Goal: Task Accomplishment & Management: Manage account settings

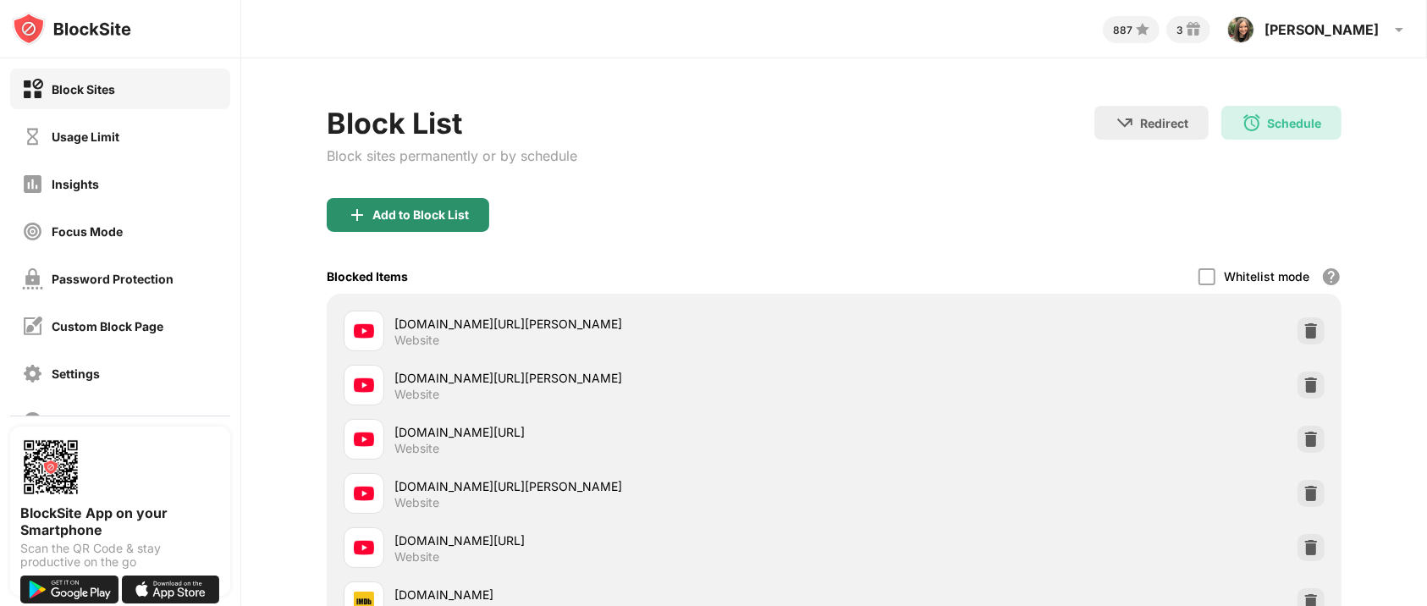
click at [414, 215] on div "Add to Block List" at bounding box center [421, 215] width 97 height 14
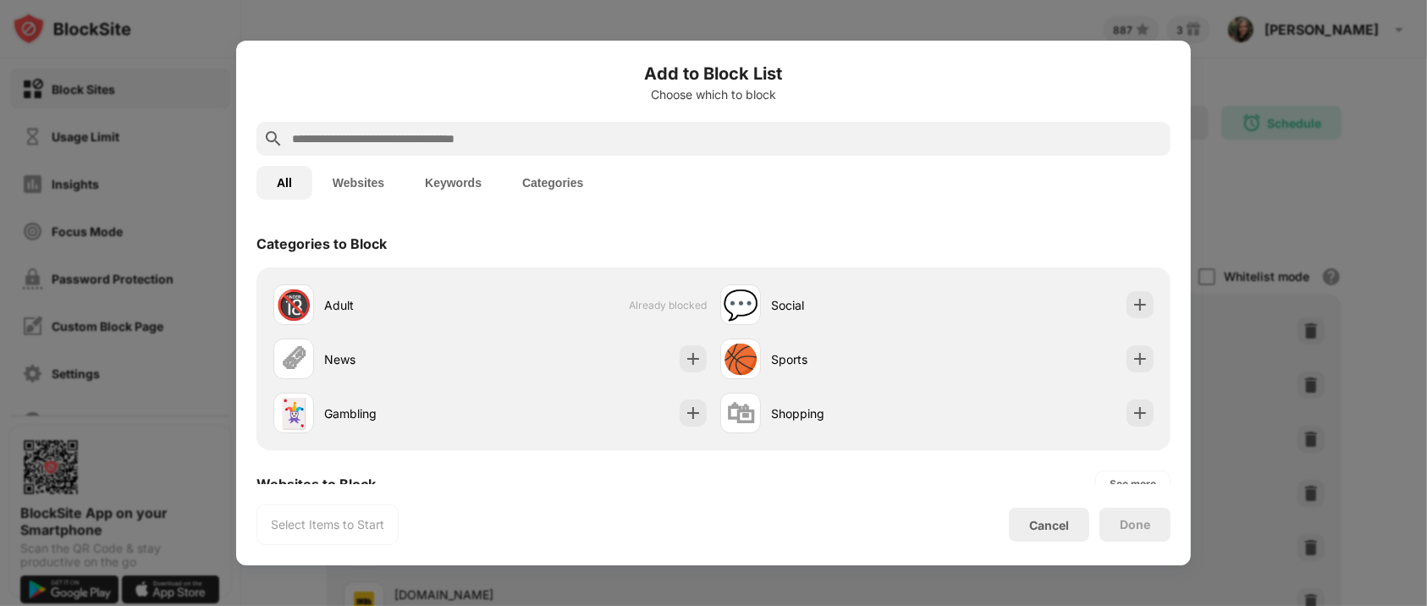
click at [384, 132] on input "text" at bounding box center [727, 139] width 874 height 20
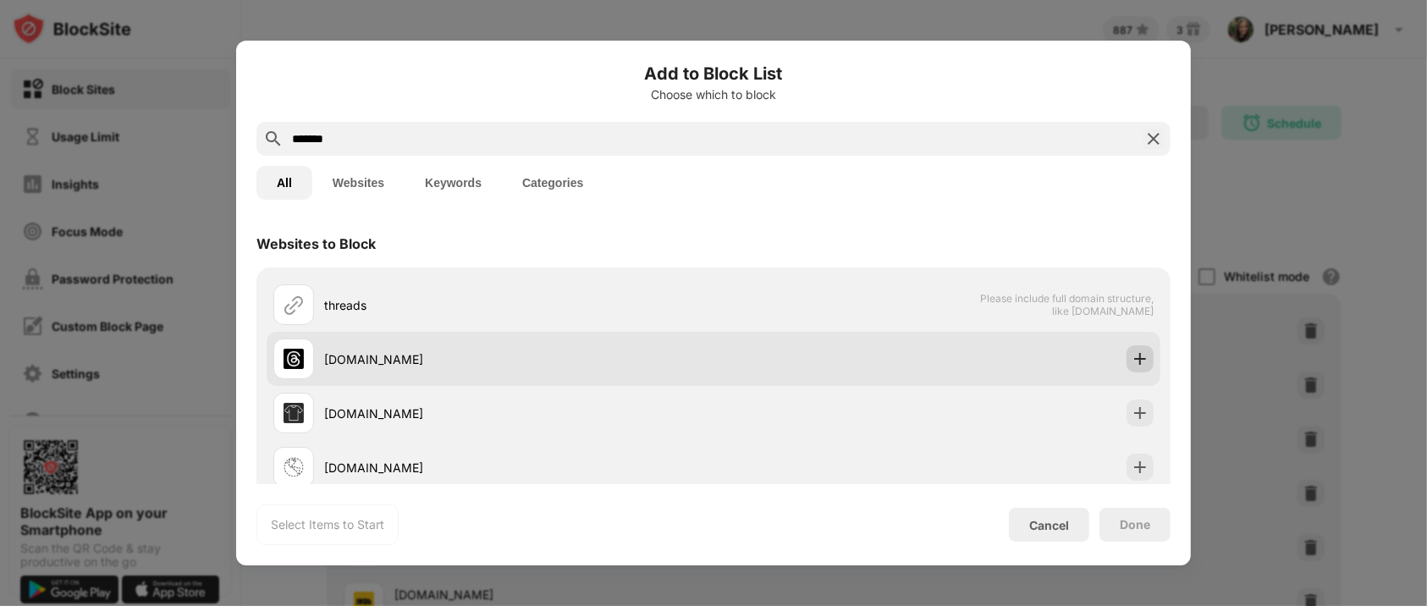
type input "*******"
click at [1135, 363] on img at bounding box center [1140, 359] width 17 height 17
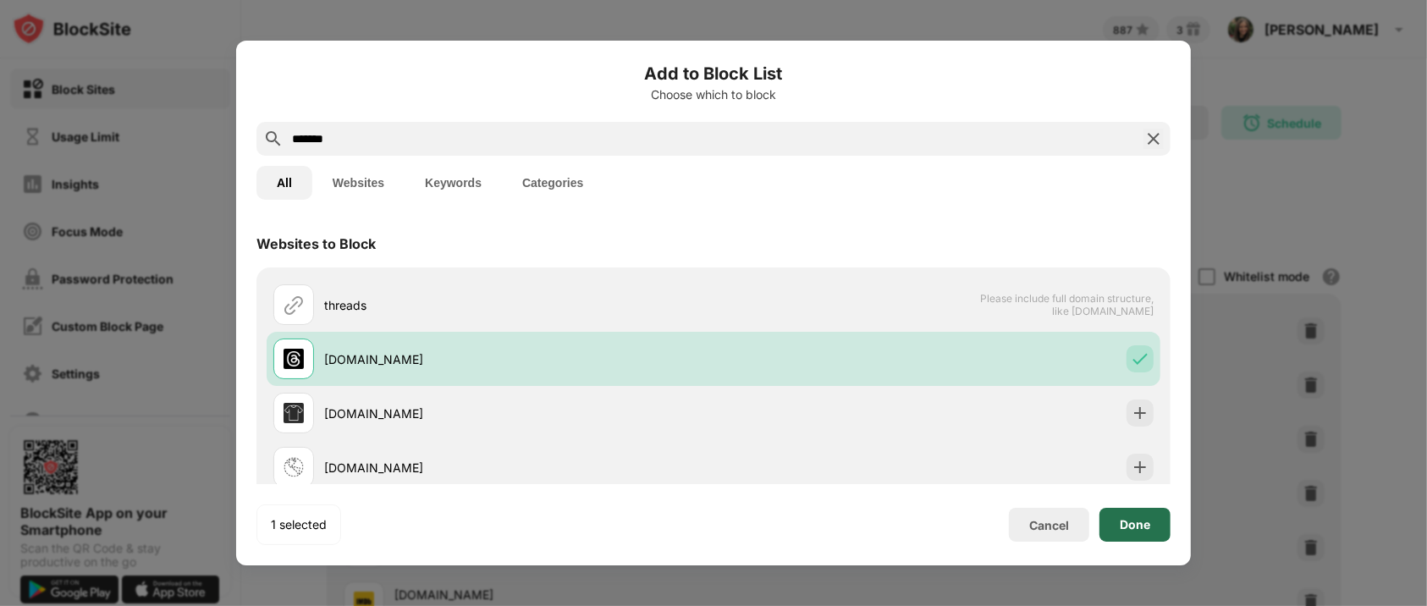
click at [1133, 530] on div "Done" at bounding box center [1135, 525] width 30 height 14
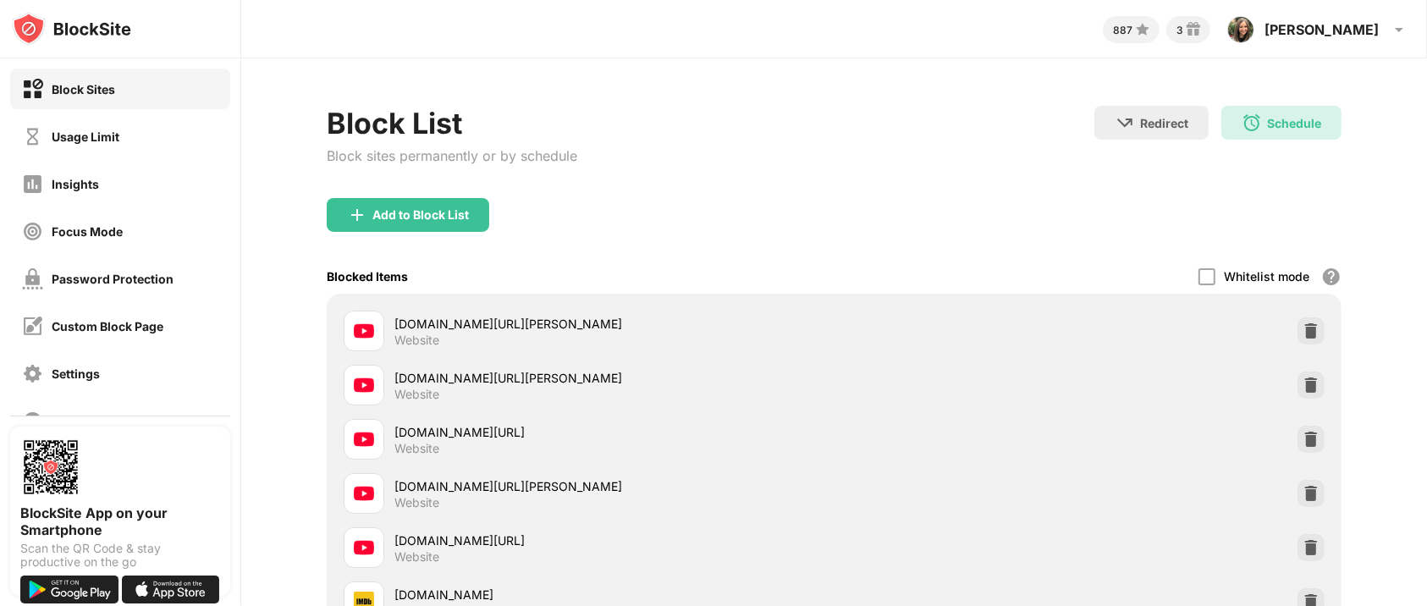
scroll to position [1952, 0]
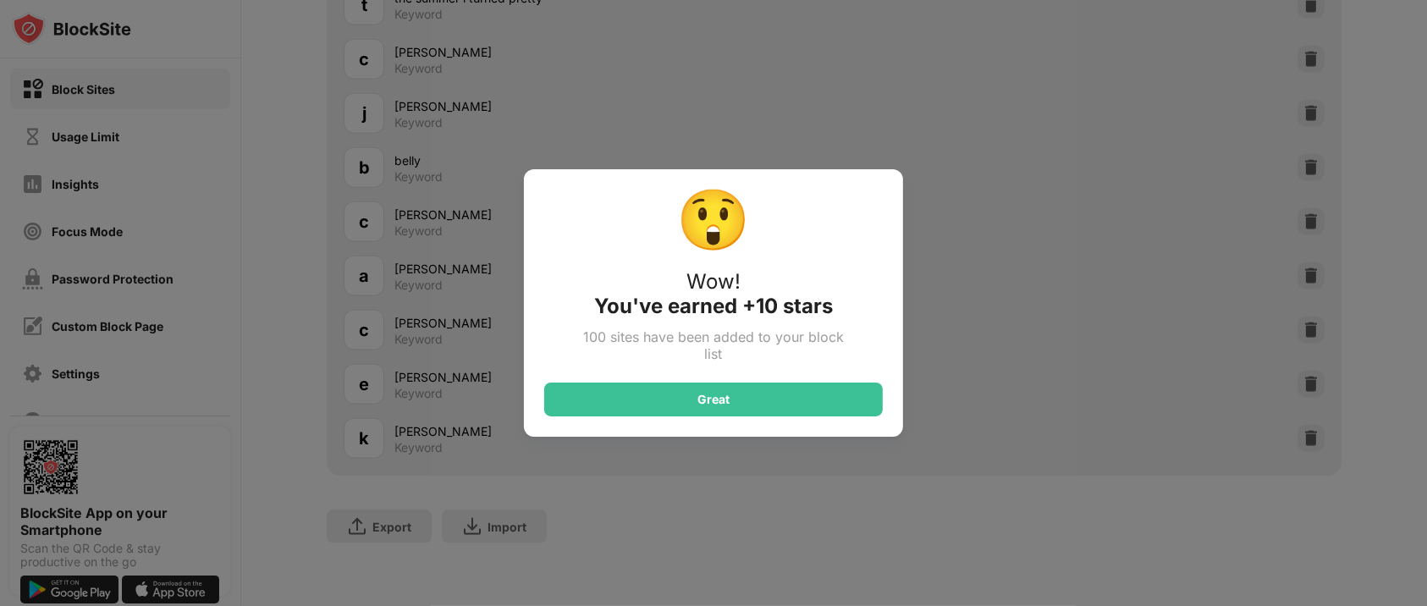
click at [754, 514] on div "😲 Wow! You've earned +10 stars 100 sites have been added to your block list Gre…" at bounding box center [713, 303] width 1427 height 606
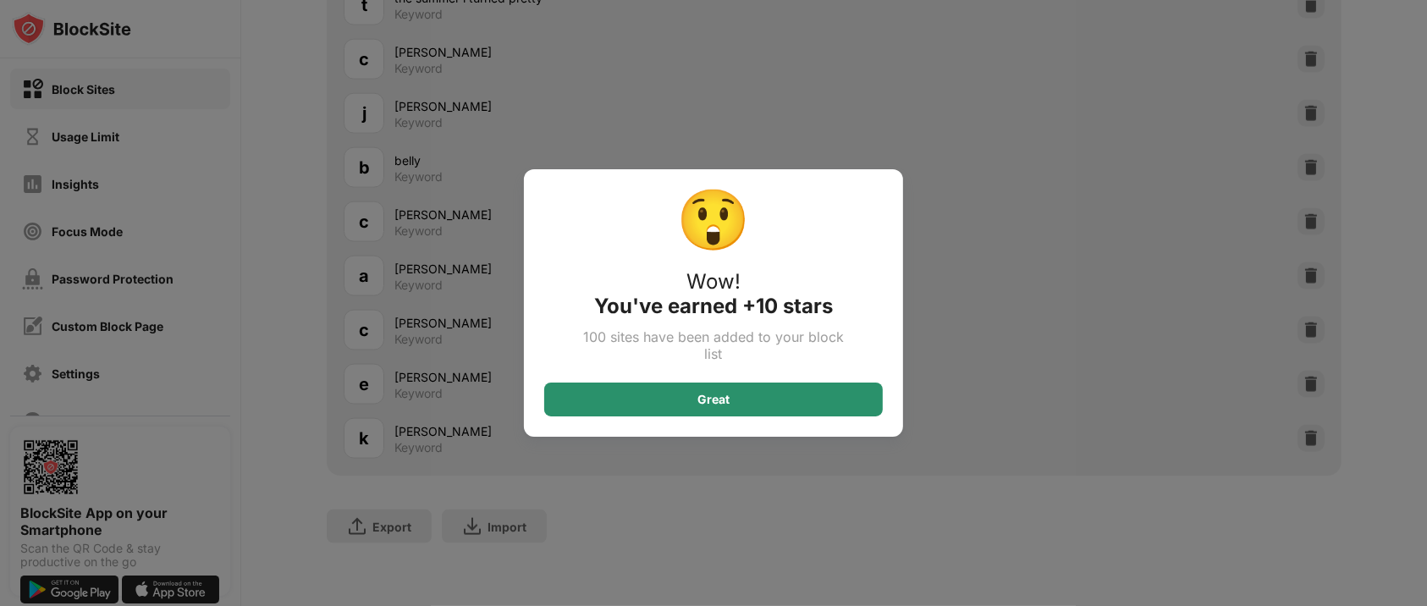
click at [712, 396] on div "Great" at bounding box center [714, 400] width 32 height 14
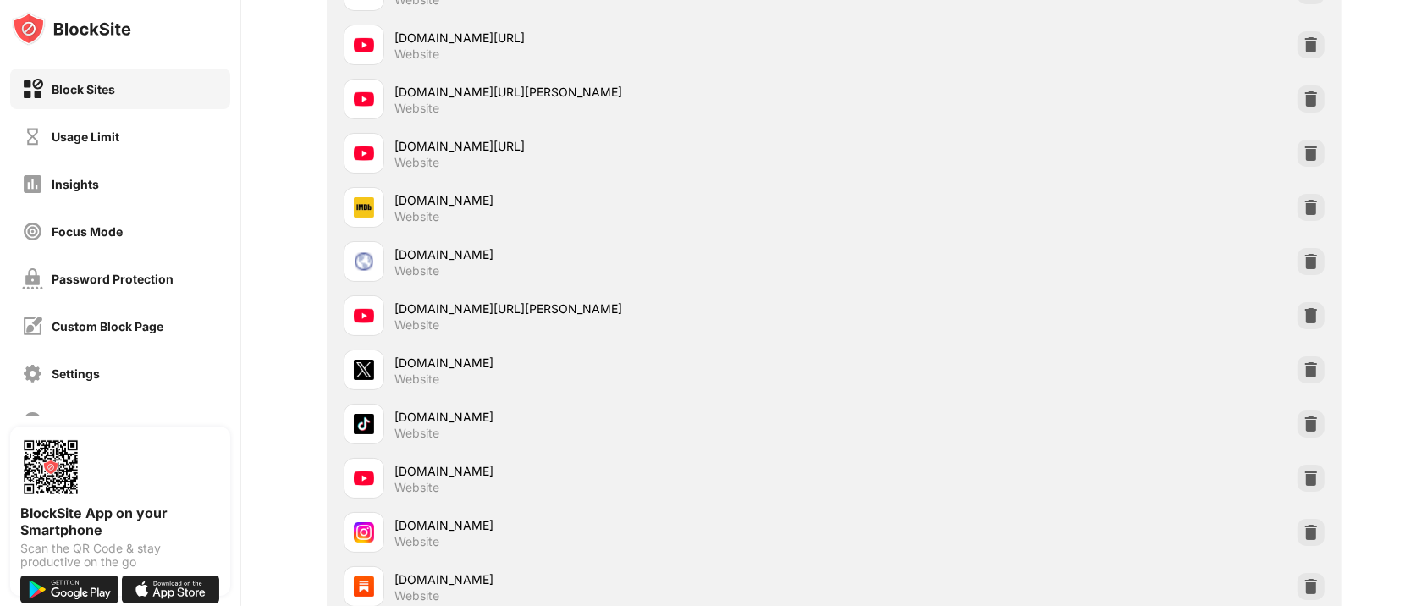
scroll to position [0, 0]
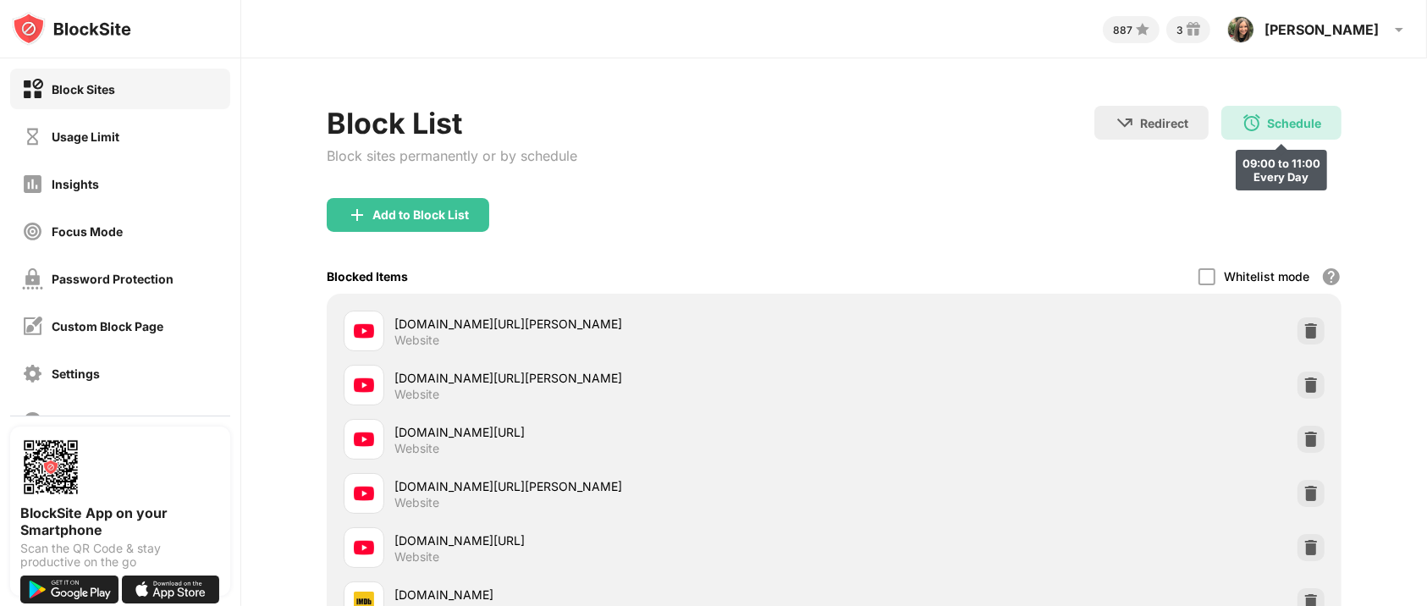
click at [1268, 123] on div "Schedule" at bounding box center [1294, 123] width 54 height 14
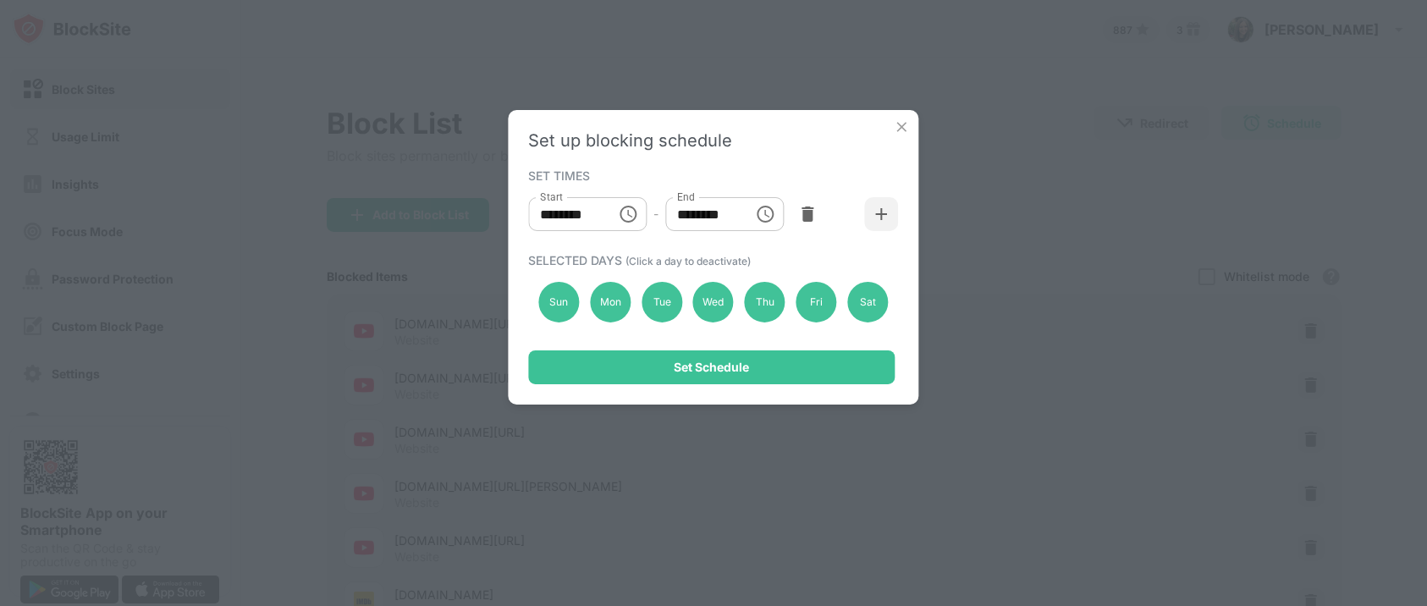
type input "********"
click at [811, 207] on img at bounding box center [807, 214] width 17 height 17
